Goal: Entertainment & Leisure: Consume media (video, audio)

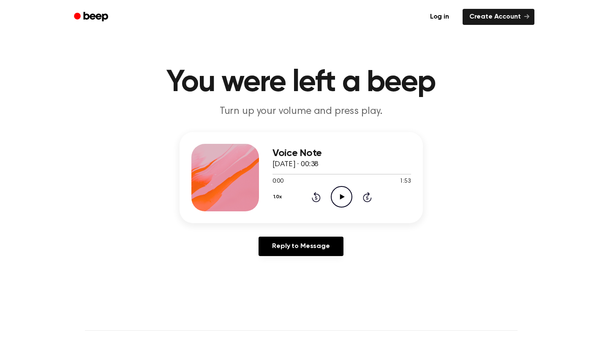
click at [339, 195] on icon "Play Audio" at bounding box center [342, 197] width 22 height 22
click at [342, 193] on icon "Pause Audio" at bounding box center [342, 197] width 22 height 22
click at [342, 193] on icon "Play Audio" at bounding box center [342, 197] width 22 height 22
click at [320, 172] on div at bounding box center [341, 174] width 138 height 7
click at [317, 175] on div at bounding box center [341, 174] width 138 height 7
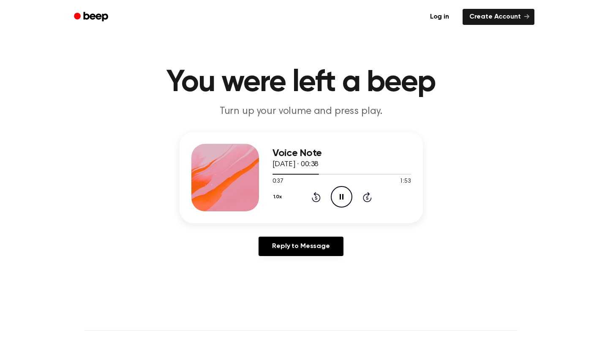
click at [337, 202] on icon "Pause Audio" at bounding box center [342, 197] width 22 height 22
click at [339, 204] on icon "Play Audio" at bounding box center [342, 197] width 22 height 22
click at [306, 174] on div at bounding box center [296, 174] width 49 height 1
click at [337, 197] on icon "Pause Audio" at bounding box center [342, 197] width 22 height 22
click at [337, 197] on icon "Play Audio" at bounding box center [342, 197] width 22 height 22
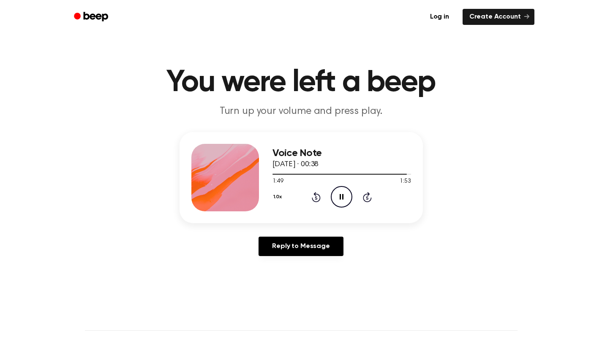
click at [337, 197] on icon "Pause Audio" at bounding box center [342, 197] width 22 height 22
click at [337, 197] on icon "Play Audio" at bounding box center [342, 197] width 22 height 22
click at [337, 197] on icon "Pause Audio" at bounding box center [342, 197] width 22 height 22
drag, startPoint x: 404, startPoint y: 172, endPoint x: 260, endPoint y: 191, distance: 144.3
click at [260, 191] on div "Voice Note [DATE] · 00:38 1:52 1:53 Your browser does not support the [object O…" at bounding box center [300, 177] width 243 height 91
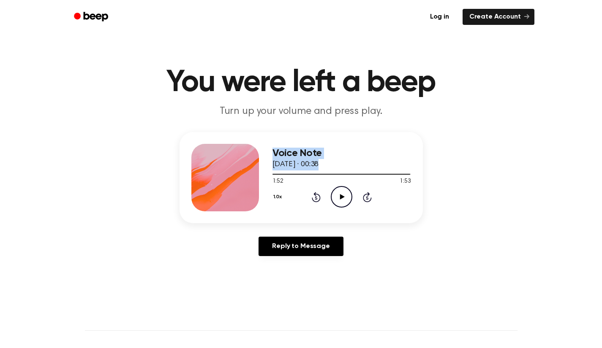
click at [319, 165] on span "[DATE] · 00:38" at bounding box center [295, 165] width 46 height 8
drag, startPoint x: 409, startPoint y: 174, endPoint x: 262, endPoint y: 191, distance: 148.3
click at [262, 191] on div "Voice Note [DATE] · 00:38 1:52 1:53 Your browser does not support the [object O…" at bounding box center [300, 177] width 243 height 91
click at [299, 179] on div "1:52 1:53" at bounding box center [341, 181] width 138 height 9
click at [274, 172] on div at bounding box center [341, 174] width 138 height 7
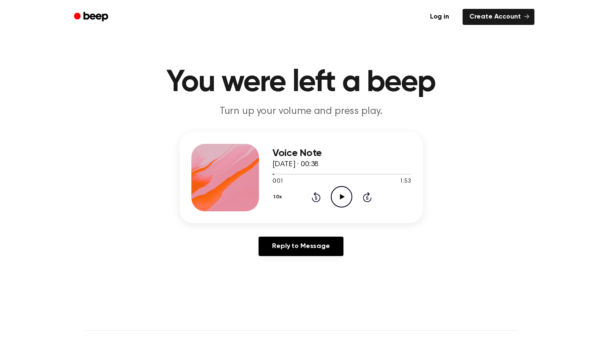
click at [345, 197] on icon "Play Audio" at bounding box center [342, 197] width 22 height 22
click at [345, 197] on icon "Pause Audio" at bounding box center [342, 197] width 22 height 22
drag, startPoint x: 289, startPoint y: 174, endPoint x: 233, endPoint y: 178, distance: 55.4
click at [233, 178] on div "Voice Note [DATE] · 00:38 0:17 1:53 Your browser does not support the [object O…" at bounding box center [300, 177] width 243 height 91
click at [271, 173] on div "Voice Note [DATE] · 00:38 0:17 1:53 Your browser does not support the [object O…" at bounding box center [300, 177] width 243 height 91
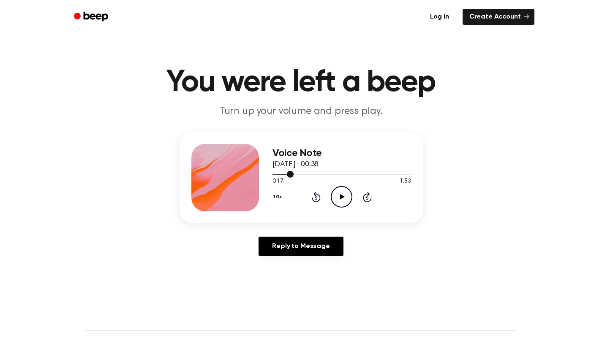
click at [275, 175] on div at bounding box center [341, 174] width 138 height 7
click at [350, 203] on icon "Play Audio" at bounding box center [342, 197] width 22 height 22
click at [344, 203] on icon "Pause Audio" at bounding box center [342, 197] width 22 height 22
click at [344, 203] on icon "Play Audio" at bounding box center [342, 197] width 22 height 22
click at [344, 192] on icon "Play Audio" at bounding box center [342, 197] width 22 height 22
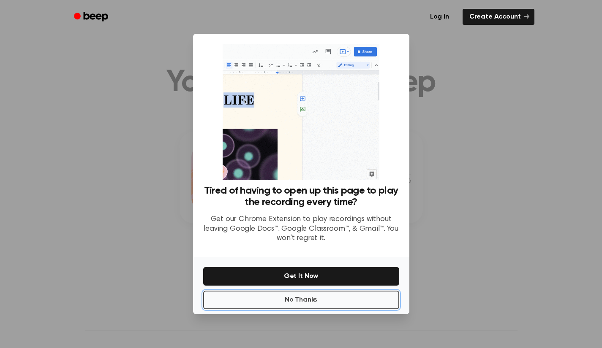
click at [308, 301] on button "No Thanks" at bounding box center [301, 300] width 196 height 19
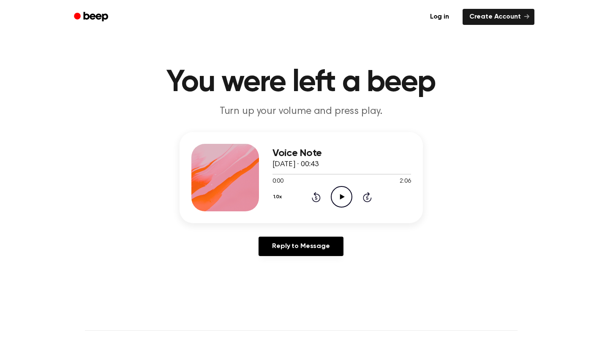
click at [337, 196] on icon "Play Audio" at bounding box center [342, 197] width 22 height 22
click at [342, 198] on icon "Pause Audio" at bounding box center [342, 197] width 22 height 22
click at [342, 198] on icon at bounding box center [342, 196] width 5 height 5
click at [342, 198] on icon "Pause Audio" at bounding box center [342, 197] width 22 height 22
click at [342, 198] on icon at bounding box center [342, 196] width 5 height 5
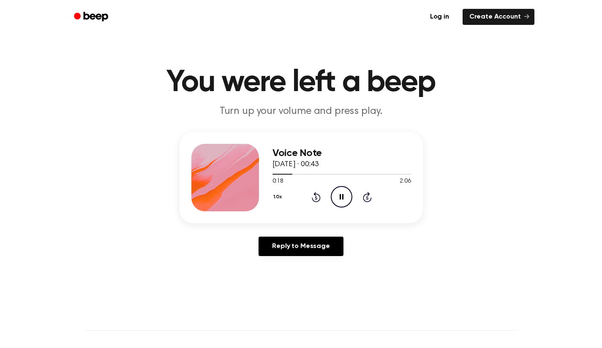
click at [342, 198] on icon "Pause Audio" at bounding box center [342, 197] width 22 height 22
click at [342, 198] on icon at bounding box center [342, 196] width 5 height 5
click at [342, 198] on icon "Pause Audio" at bounding box center [342, 197] width 22 height 22
click at [342, 198] on icon at bounding box center [342, 196] width 5 height 5
click at [342, 198] on icon "Pause Audio" at bounding box center [342, 197] width 22 height 22
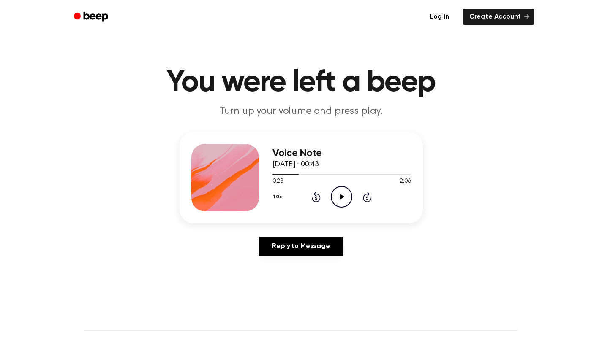
click at [342, 198] on icon at bounding box center [342, 196] width 5 height 5
click at [342, 198] on icon "Pause Audio" at bounding box center [342, 197] width 22 height 22
click at [300, 174] on span at bounding box center [303, 174] width 7 height 7
click at [342, 199] on icon "Play Audio" at bounding box center [342, 197] width 22 height 22
click at [342, 199] on icon "Pause Audio" at bounding box center [342, 197] width 22 height 22
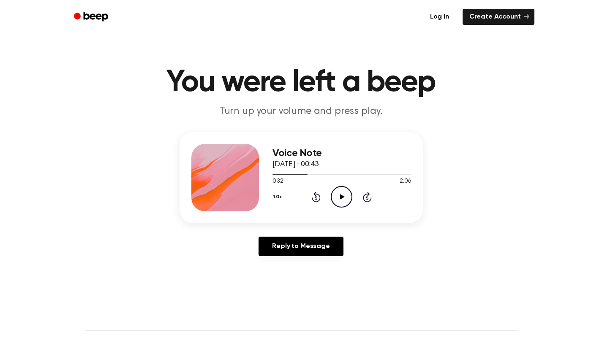
click at [342, 199] on icon "Play Audio" at bounding box center [342, 197] width 22 height 22
click at [342, 199] on icon "Pause Audio" at bounding box center [342, 197] width 22 height 22
click at [342, 199] on icon "Play Audio" at bounding box center [342, 197] width 22 height 22
click at [342, 199] on icon "Pause Audio" at bounding box center [342, 197] width 22 height 22
click at [342, 199] on icon "Play Audio" at bounding box center [342, 197] width 22 height 22
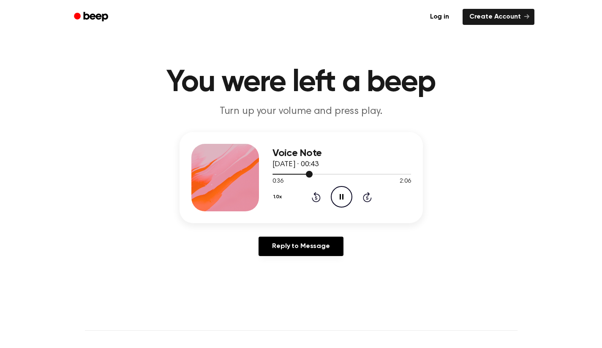
click at [308, 177] on span at bounding box center [309, 174] width 7 height 7
click at [353, 193] on div "1.0x Rewind 5 seconds Pause Audio Skip 5 seconds" at bounding box center [341, 197] width 138 height 22
click at [348, 194] on icon "Pause Audio" at bounding box center [342, 197] width 22 height 22
click at [348, 194] on icon "Play Audio" at bounding box center [342, 197] width 22 height 22
click at [345, 195] on icon "Pause Audio" at bounding box center [342, 197] width 22 height 22
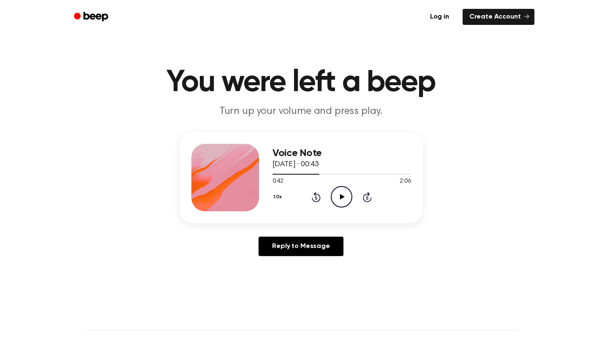
click at [345, 195] on icon "Play Audio" at bounding box center [342, 197] width 22 height 22
click at [346, 195] on icon "Pause Audio" at bounding box center [342, 197] width 22 height 22
click at [315, 175] on span at bounding box center [318, 174] width 7 height 7
drag, startPoint x: 353, startPoint y: 207, endPoint x: 346, endPoint y: 205, distance: 6.7
click at [346, 205] on icon "Play Audio" at bounding box center [342, 197] width 22 height 22
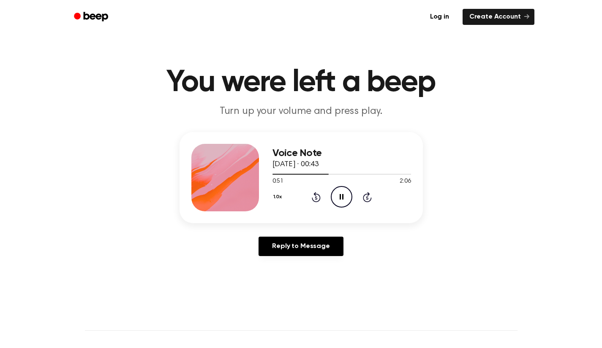
click at [319, 164] on span "29 August 2025 · 00:43" at bounding box center [295, 165] width 46 height 8
click at [322, 176] on div at bounding box center [341, 174] width 138 height 7
click at [338, 197] on icon "Pause Audio" at bounding box center [342, 197] width 22 height 22
click at [300, 175] on div at bounding box center [341, 174] width 138 height 7
click at [342, 189] on icon "Play Audio" at bounding box center [342, 197] width 22 height 22
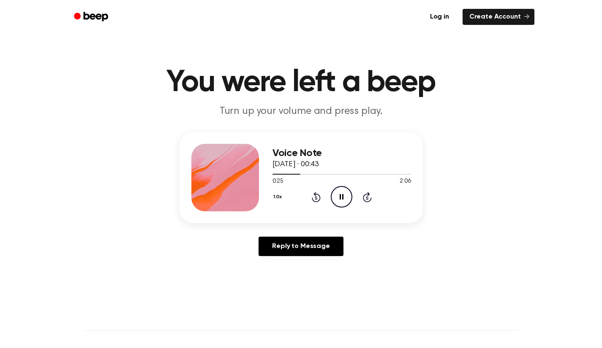
click at [369, 193] on icon at bounding box center [367, 197] width 9 height 10
click at [339, 196] on icon "Pause Audio" at bounding box center [342, 197] width 22 height 22
click at [339, 196] on icon "Play Audio" at bounding box center [342, 197] width 22 height 22
click at [339, 196] on icon "Pause Audio" at bounding box center [342, 197] width 22 height 22
click at [339, 196] on icon "Play Audio" at bounding box center [342, 197] width 22 height 22
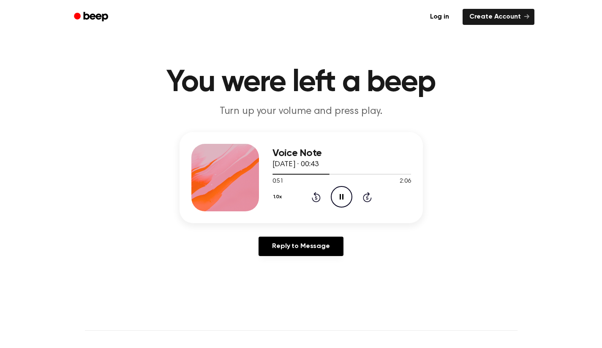
click at [339, 197] on icon "Pause Audio" at bounding box center [342, 197] width 22 height 22
click at [339, 197] on icon "Play Audio" at bounding box center [342, 197] width 22 height 22
click at [339, 197] on icon "Pause Audio" at bounding box center [342, 197] width 22 height 22
click at [339, 197] on icon "Play Audio" at bounding box center [342, 197] width 22 height 22
click at [339, 197] on icon "Pause Audio" at bounding box center [342, 197] width 22 height 22
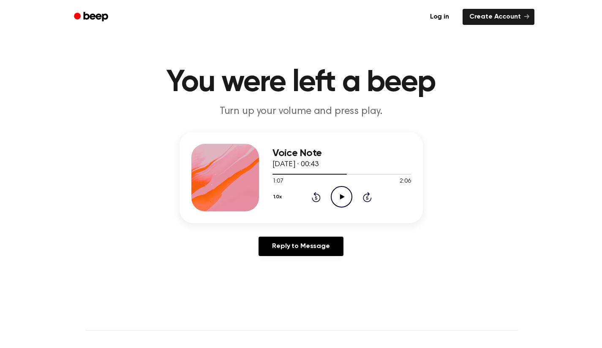
click at [339, 197] on icon "Play Audio" at bounding box center [342, 197] width 22 height 22
click at [339, 197] on icon "Pause Audio" at bounding box center [342, 197] width 22 height 22
click at [339, 197] on icon "Play Audio" at bounding box center [342, 197] width 22 height 22
click at [339, 197] on icon "Pause Audio" at bounding box center [342, 197] width 22 height 22
click at [339, 197] on icon "Play Audio" at bounding box center [342, 197] width 22 height 22
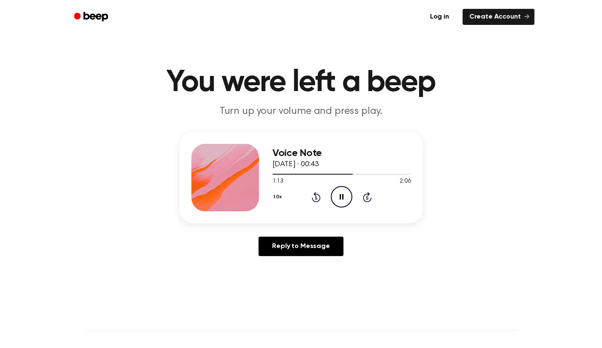
click at [339, 197] on icon "Pause Audio" at bounding box center [342, 197] width 22 height 22
click at [339, 197] on icon "Play Audio" at bounding box center [342, 197] width 22 height 22
click at [339, 197] on icon "Pause Audio" at bounding box center [342, 197] width 22 height 22
click at [339, 197] on icon "Play Audio" at bounding box center [342, 197] width 22 height 22
click at [339, 197] on icon "Pause Audio" at bounding box center [342, 197] width 22 height 22
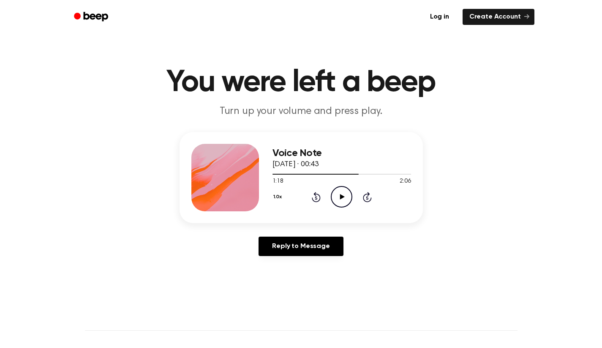
click at [339, 197] on icon "Play Audio" at bounding box center [342, 197] width 22 height 22
click at [339, 197] on icon "Pause Audio" at bounding box center [342, 197] width 22 height 22
click at [339, 197] on icon "Play Audio" at bounding box center [342, 197] width 22 height 22
click at [339, 197] on icon "Pause Audio" at bounding box center [342, 197] width 22 height 22
click at [339, 197] on icon "Play Audio" at bounding box center [342, 197] width 22 height 22
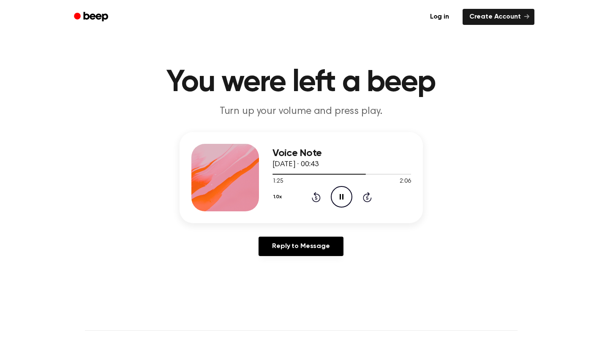
click at [339, 197] on icon "Pause Audio" at bounding box center [342, 197] width 22 height 22
click at [339, 197] on icon "Play Audio" at bounding box center [342, 197] width 22 height 22
click at [339, 197] on icon "Pause Audio" at bounding box center [342, 197] width 22 height 22
click at [339, 197] on icon "Play Audio" at bounding box center [342, 197] width 22 height 22
click at [339, 197] on icon "Pause Audio" at bounding box center [342, 197] width 22 height 22
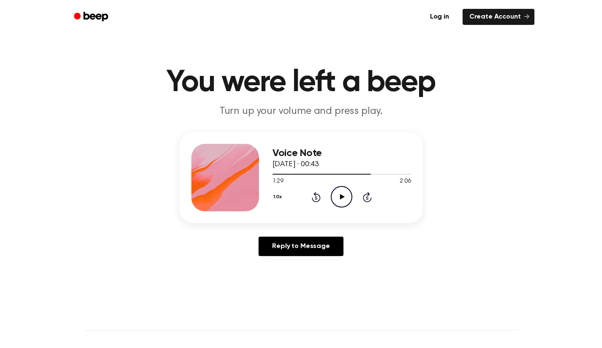
click at [339, 197] on icon "Play Audio" at bounding box center [342, 197] width 22 height 22
click at [339, 197] on icon "Pause Audio" at bounding box center [342, 197] width 22 height 22
click at [339, 197] on icon "Play Audio" at bounding box center [342, 197] width 22 height 22
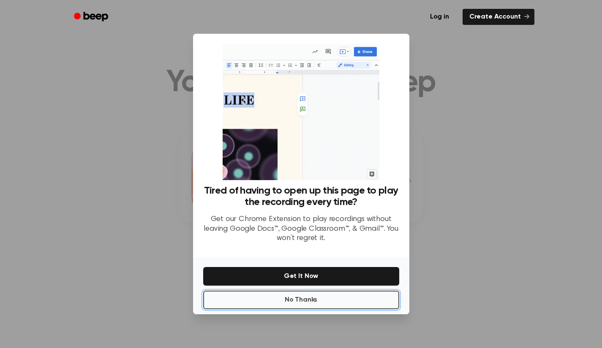
click at [323, 307] on button "No Thanks" at bounding box center [301, 300] width 196 height 19
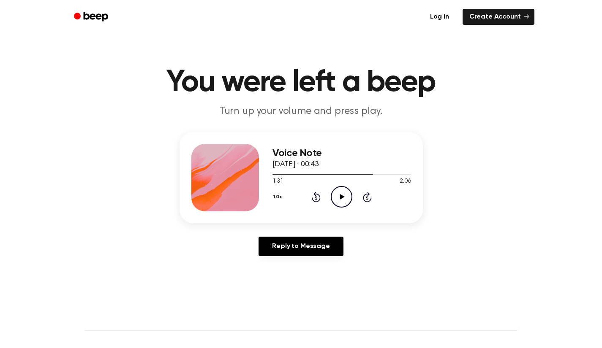
click at [334, 190] on icon "Play Audio" at bounding box center [342, 197] width 22 height 22
click at [334, 190] on icon "Pause Audio" at bounding box center [342, 197] width 22 height 22
click at [334, 190] on icon "Play Audio" at bounding box center [342, 197] width 22 height 22
click at [334, 190] on icon "Pause Audio" at bounding box center [342, 197] width 22 height 22
click at [372, 175] on div at bounding box center [341, 174] width 138 height 7
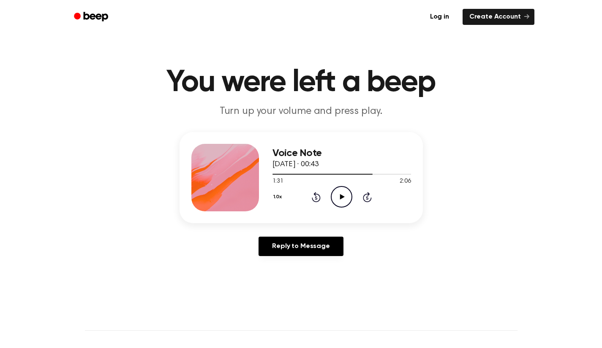
click at [341, 198] on icon at bounding box center [342, 196] width 5 height 5
click at [341, 198] on icon "Pause Audio" at bounding box center [342, 197] width 22 height 22
click at [341, 198] on icon at bounding box center [342, 196] width 5 height 5
click at [341, 198] on icon "Pause Audio" at bounding box center [342, 197] width 22 height 22
click at [341, 198] on icon at bounding box center [342, 196] width 5 height 5
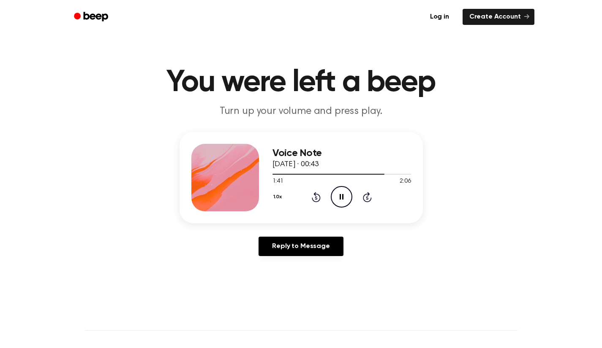
click at [341, 198] on icon "Pause Audio" at bounding box center [342, 197] width 22 height 22
click at [341, 198] on icon at bounding box center [342, 196] width 5 height 5
click at [341, 198] on icon "Pause Audio" at bounding box center [342, 197] width 22 height 22
click at [341, 198] on icon at bounding box center [342, 196] width 5 height 5
click at [341, 198] on icon "Pause Audio" at bounding box center [342, 197] width 22 height 22
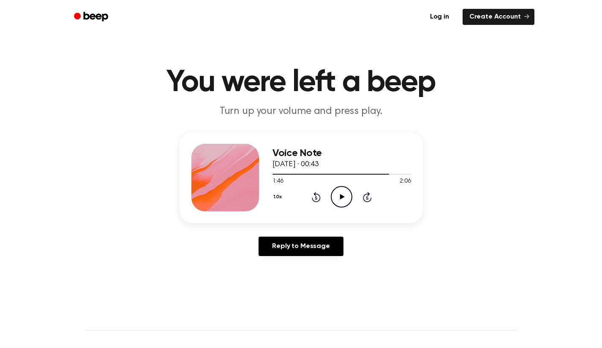
click at [341, 198] on icon at bounding box center [342, 196] width 5 height 5
click at [341, 198] on icon "Pause Audio" at bounding box center [342, 197] width 22 height 22
click at [341, 198] on icon at bounding box center [342, 196] width 5 height 5
click at [341, 198] on icon "Pause Audio" at bounding box center [342, 197] width 22 height 22
click at [341, 198] on icon at bounding box center [342, 196] width 5 height 5
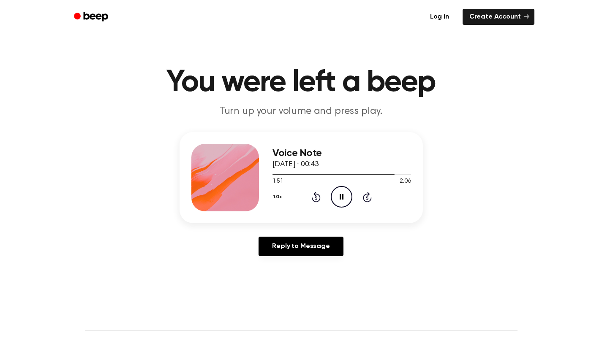
click at [341, 198] on icon "Pause Audio" at bounding box center [342, 197] width 22 height 22
click at [341, 198] on icon at bounding box center [342, 196] width 5 height 5
click at [341, 198] on icon "Pause Audio" at bounding box center [342, 197] width 22 height 22
click at [341, 198] on icon at bounding box center [342, 196] width 5 height 5
click at [341, 198] on icon "Pause Audio" at bounding box center [342, 197] width 22 height 22
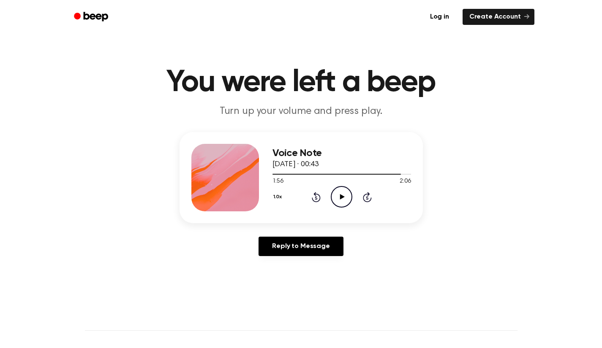
click at [341, 198] on icon at bounding box center [342, 196] width 5 height 5
click at [341, 198] on icon "Pause Audio" at bounding box center [342, 197] width 22 height 22
click at [341, 198] on icon at bounding box center [342, 196] width 5 height 5
click at [342, 194] on icon "Play Audio" at bounding box center [342, 197] width 22 height 22
click at [342, 194] on icon "Pause Audio" at bounding box center [342, 197] width 22 height 22
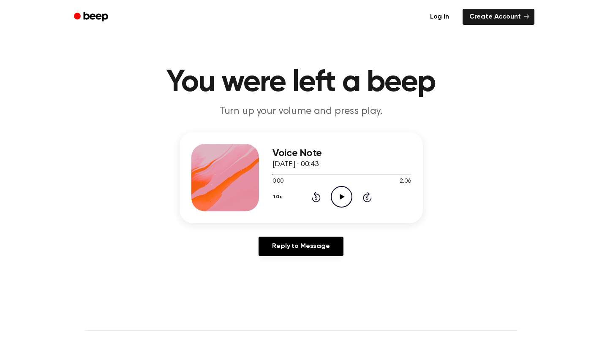
click at [334, 202] on icon "Play Audio" at bounding box center [342, 197] width 22 height 22
click at [361, 174] on span at bounding box center [363, 174] width 7 height 7
click at [358, 174] on div at bounding box center [341, 174] width 138 height 7
click at [339, 198] on icon at bounding box center [341, 196] width 4 height 5
click at [385, 175] on span at bounding box center [386, 174] width 7 height 7
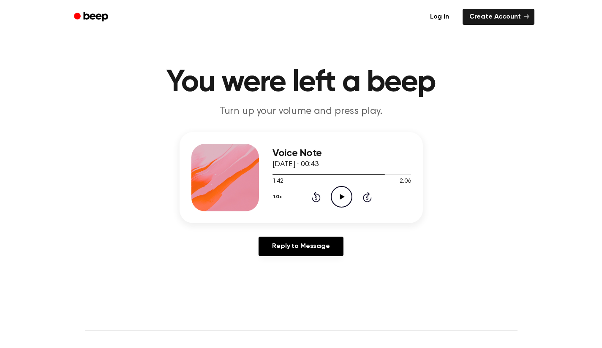
click at [339, 201] on icon "Play Audio" at bounding box center [342, 197] width 22 height 22
click at [342, 207] on circle at bounding box center [341, 197] width 21 height 21
click at [345, 187] on circle at bounding box center [341, 197] width 21 height 21
